Goal: Information Seeking & Learning: Learn about a topic

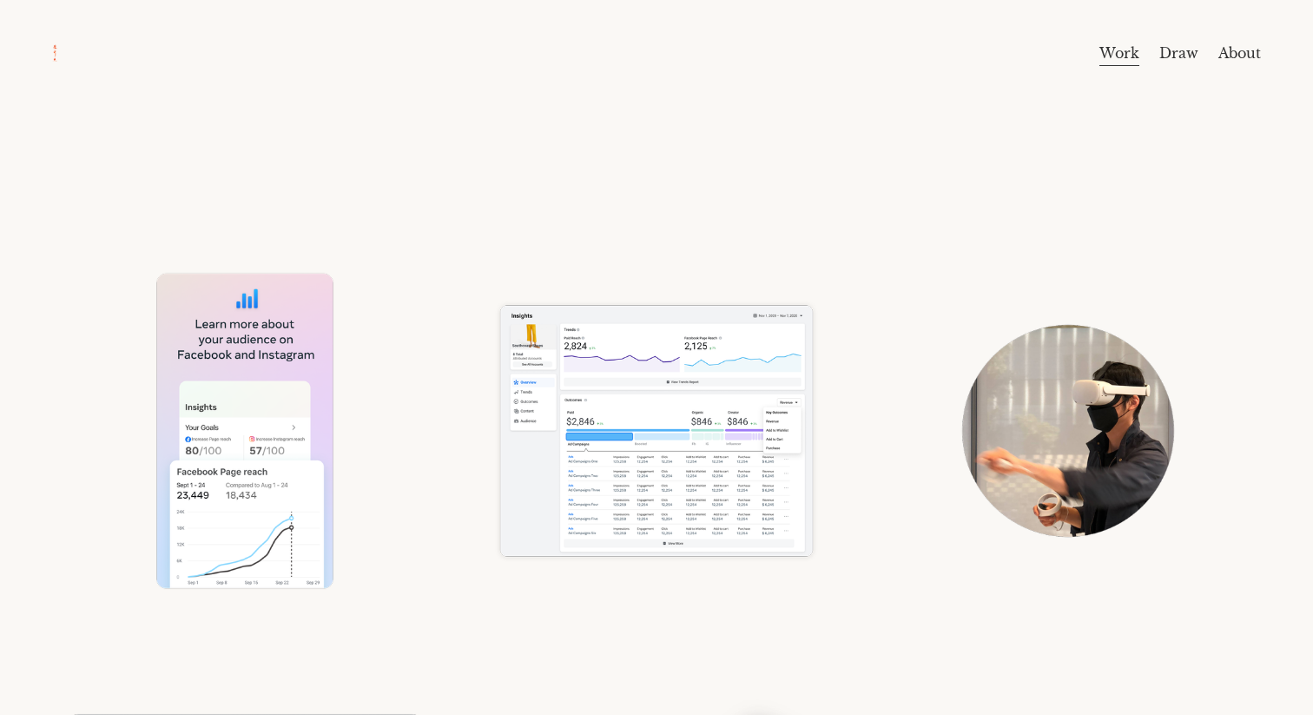
click at [1267, 99] on div "Skip to Content Work Draw About" at bounding box center [656, 53] width 1313 height 107
click at [103, 44] on div "Work Draw About" at bounding box center [678, 53] width 1163 height 28
click at [1229, 53] on link "About" at bounding box center [1240, 53] width 43 height 28
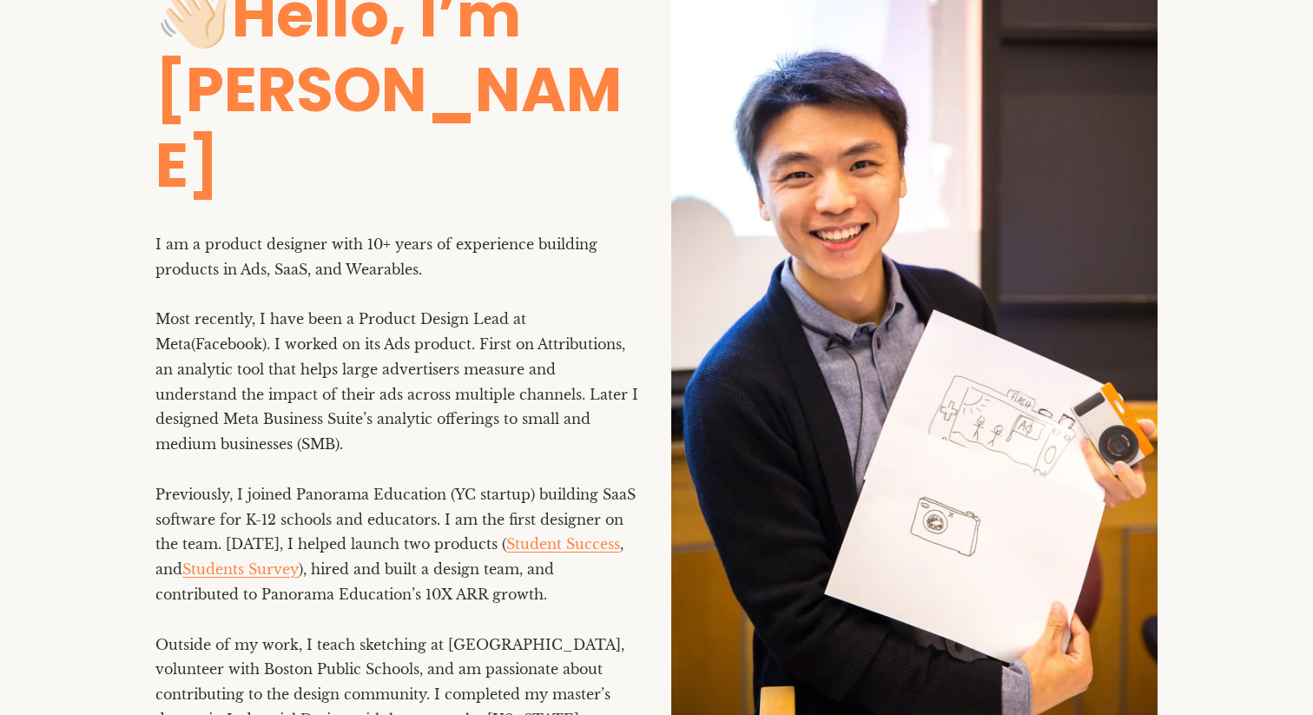
scroll to position [210, 0]
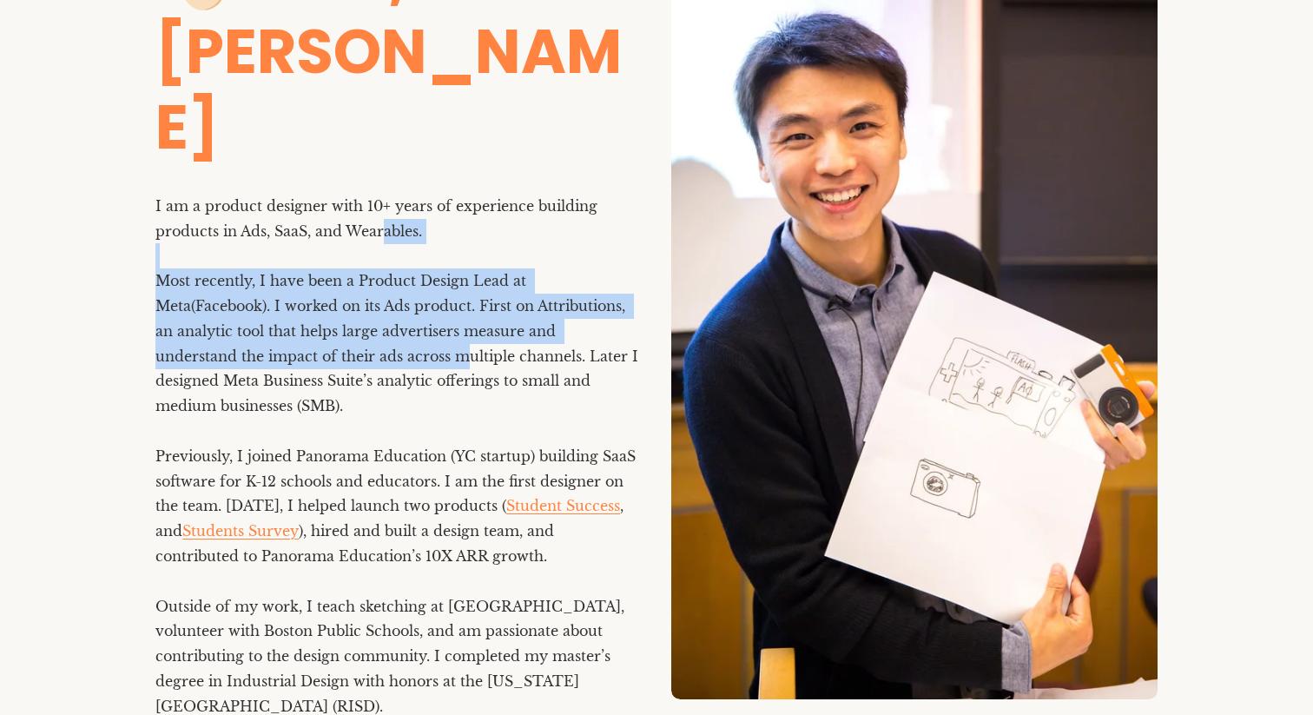
drag, startPoint x: 385, startPoint y: 143, endPoint x: 385, endPoint y: 288, distance: 145.1
click at [385, 288] on p "I am a product designer with 10+ years of experience building products in Ads, …" at bounding box center [398, 457] width 486 height 526
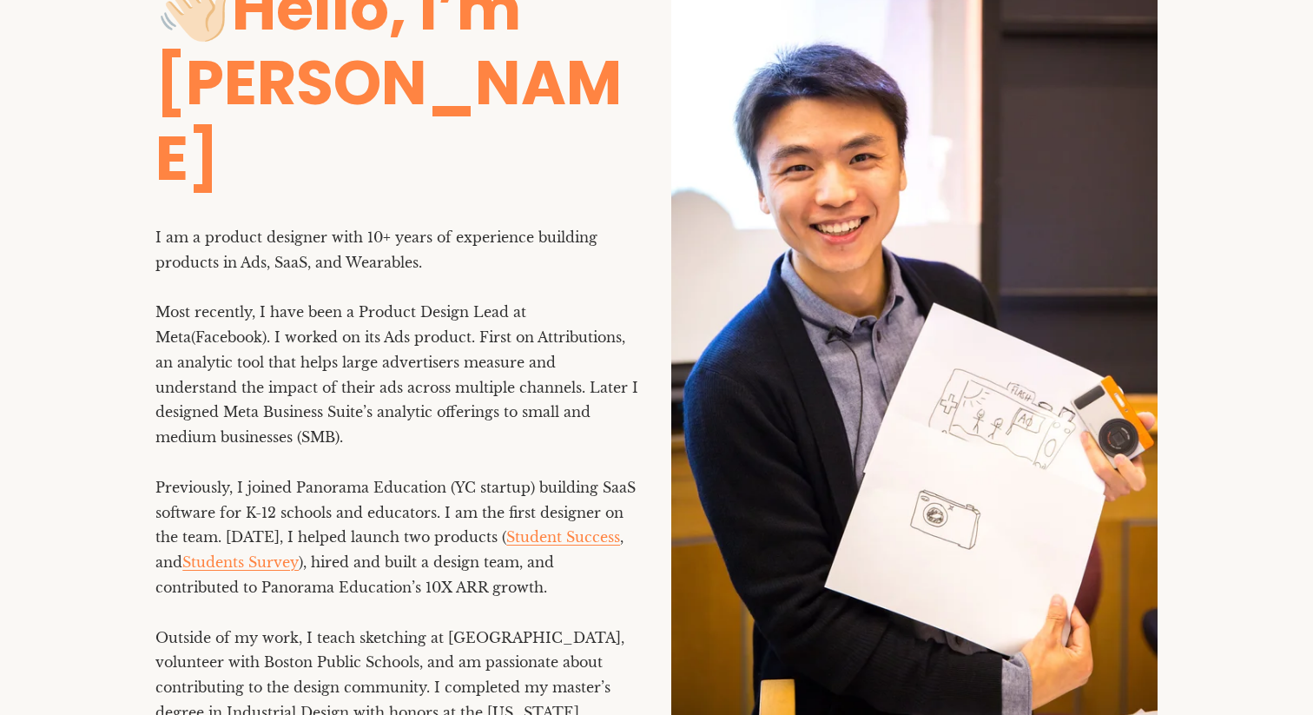
scroll to position [178, 0]
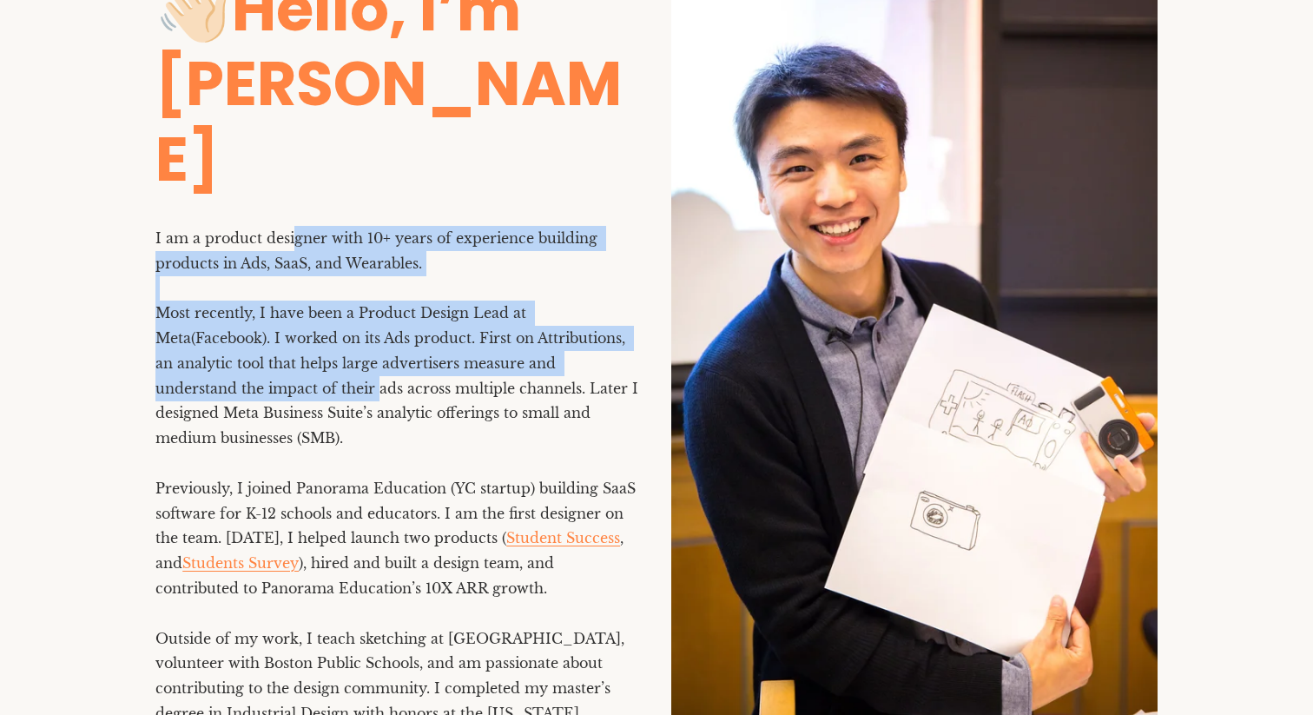
drag, startPoint x: 291, startPoint y: 165, endPoint x: 291, endPoint y: 305, distance: 139.9
click at [291, 305] on p "I am a product designer with 10+ years of experience building products in Ads, …" at bounding box center [398, 489] width 486 height 526
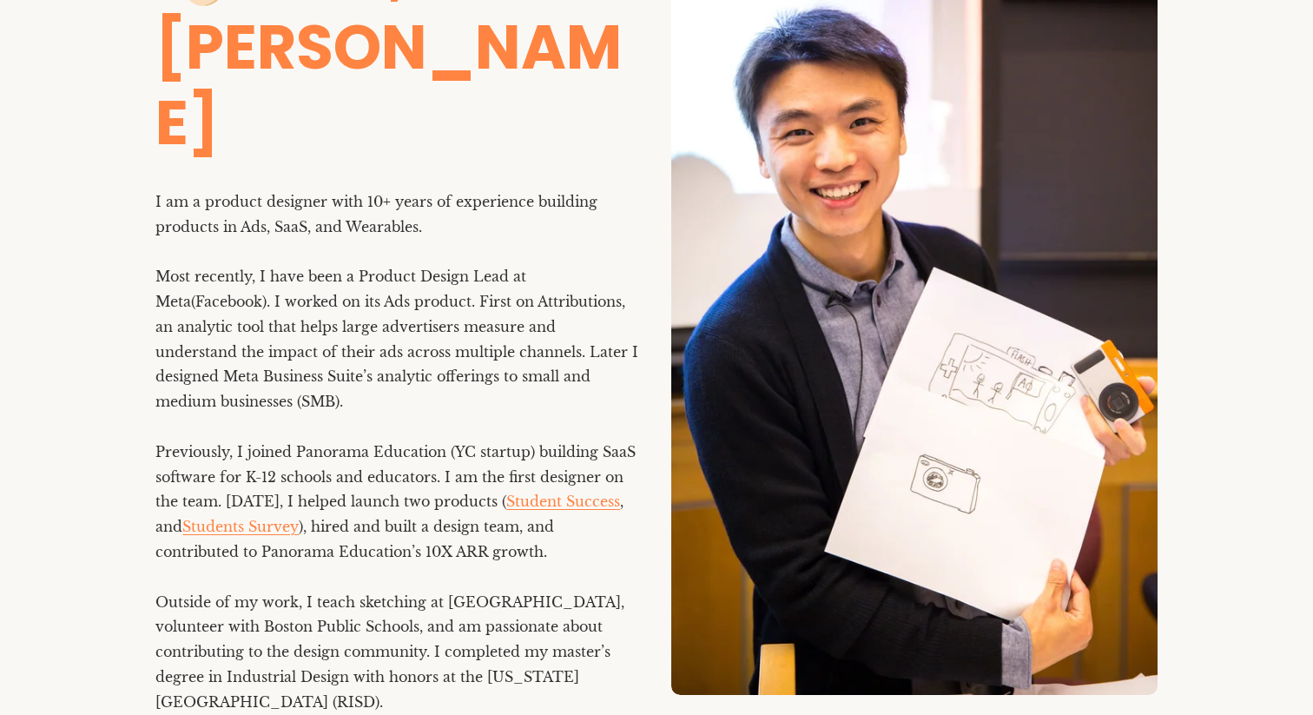
scroll to position [0, 0]
